Goal: Task Accomplishment & Management: Use online tool/utility

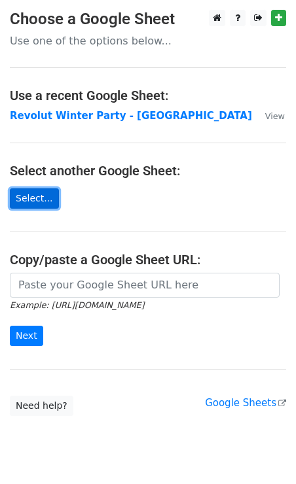
click at [41, 198] on link "Select..." at bounding box center [34, 199] width 49 height 20
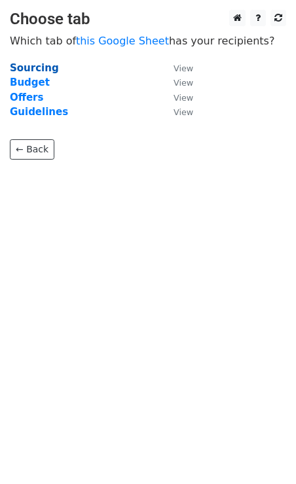
click at [33, 70] on strong "Sourcing" at bounding box center [34, 68] width 49 height 12
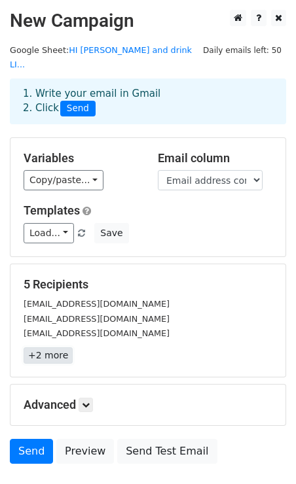
click at [49, 348] on link "+2 more" at bounding box center [48, 356] width 49 height 16
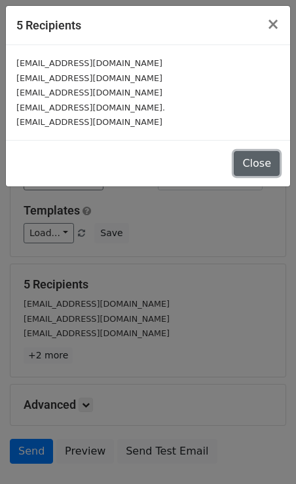
click at [240, 167] on button "Close" at bounding box center [257, 163] width 46 height 25
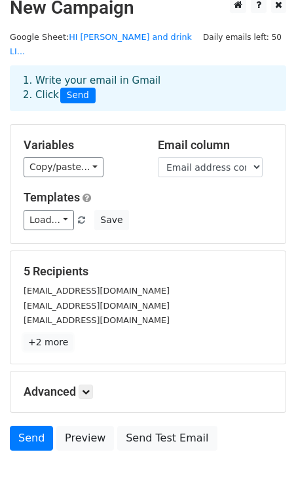
scroll to position [20, 0]
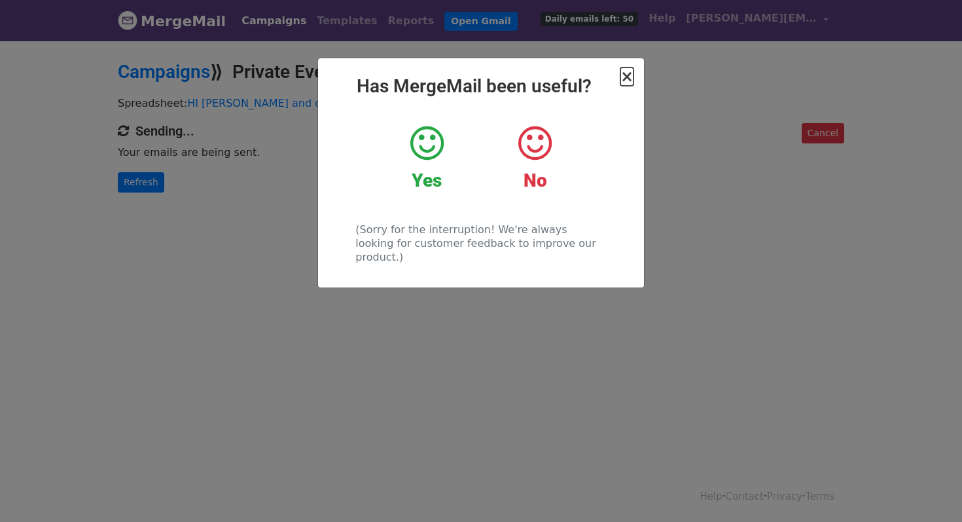
click at [627, 76] on span "×" at bounding box center [627, 76] width 13 height 18
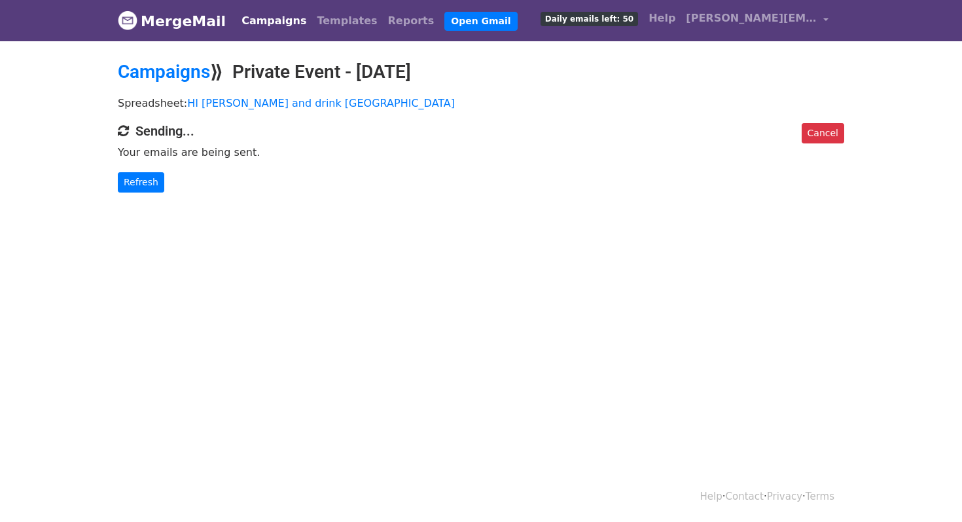
click at [271, 20] on link "Campaigns" at bounding box center [273, 21] width 75 height 26
